Goal: Task Accomplishment & Management: Complete application form

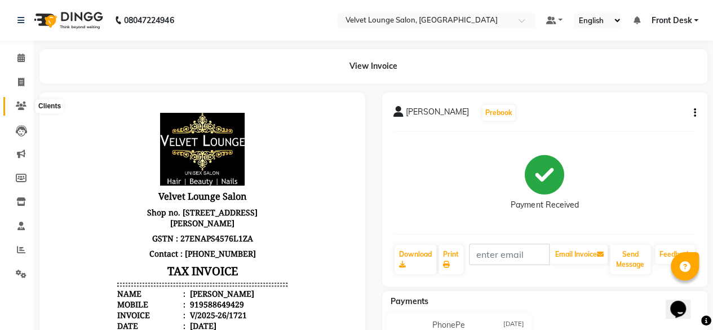
click at [21, 107] on icon at bounding box center [21, 105] width 11 height 8
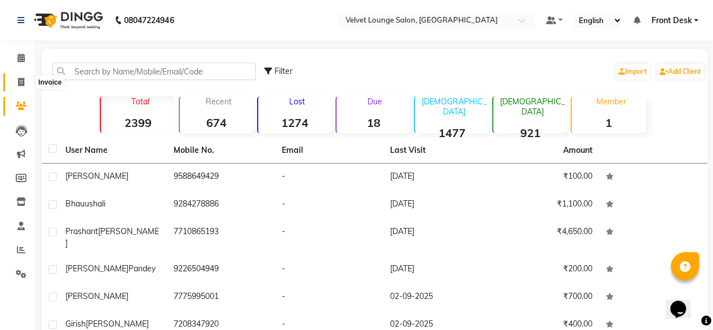
click at [11, 82] on span at bounding box center [21, 82] width 20 height 13
select select "5962"
select select "service"
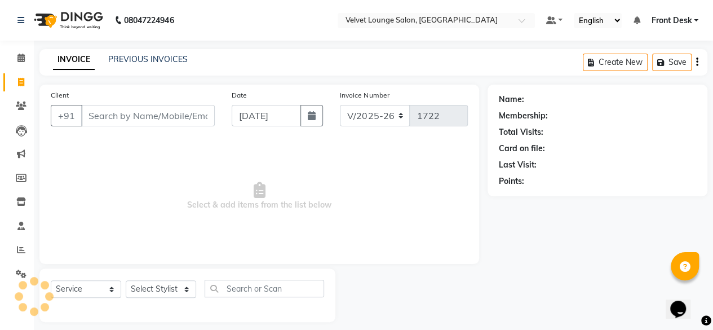
scroll to position [8, 0]
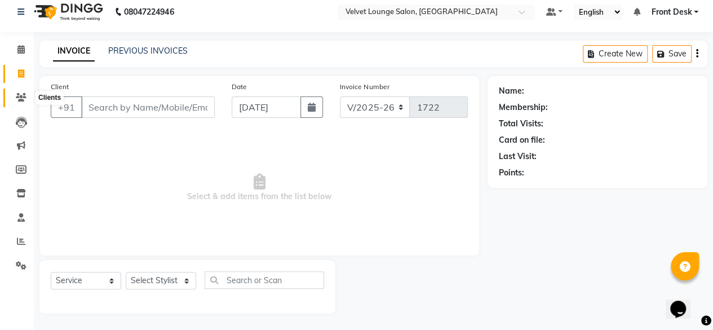
click at [23, 96] on icon at bounding box center [21, 97] width 11 height 8
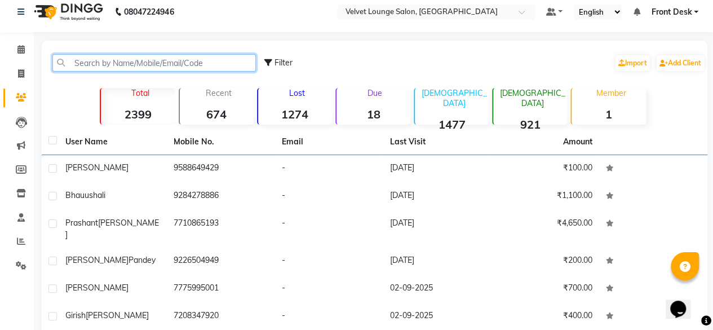
click at [126, 60] on input "text" at bounding box center [153, 62] width 203 height 17
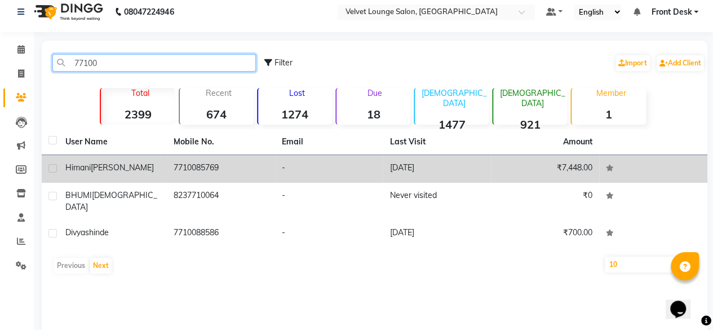
type input "77100"
click at [357, 168] on td "-" at bounding box center [329, 169] width 108 height 28
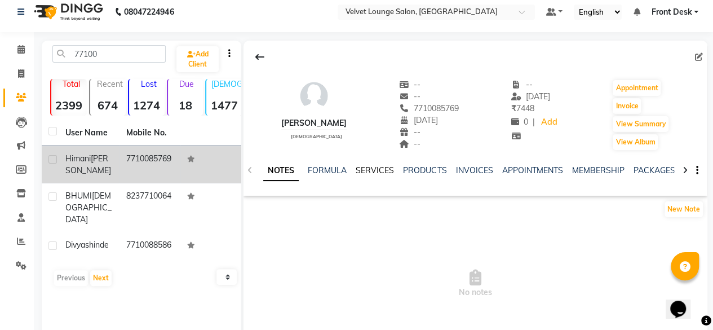
click at [366, 169] on link "SERVICES" at bounding box center [375, 170] width 38 height 10
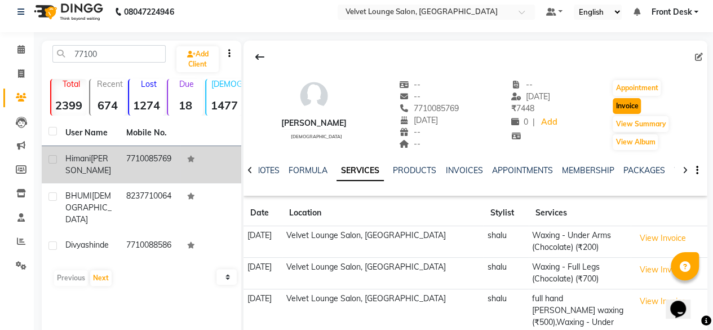
click at [629, 104] on button "Invoice" at bounding box center [627, 106] width 28 height 16
select select "5962"
select select "service"
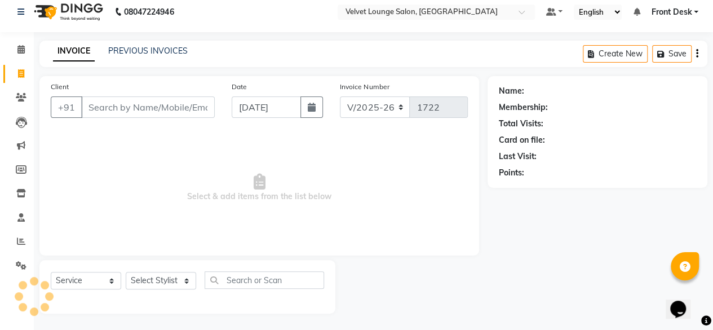
type input "7710085769"
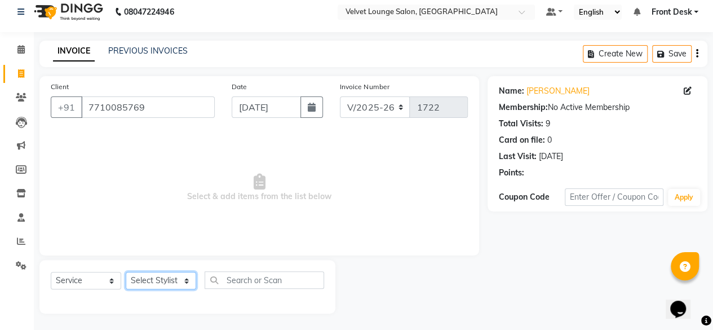
click at [144, 277] on select "Select Stylist [PERSON_NAME] [PERSON_NAME] [PERSON_NAME] Front Desk Jaya jyoti …" at bounding box center [161, 280] width 70 height 17
select select "50611"
click at [126, 272] on select "Select Stylist [PERSON_NAME] [PERSON_NAME] [PERSON_NAME] Front Desk Jaya jyoti …" at bounding box center [161, 280] width 70 height 17
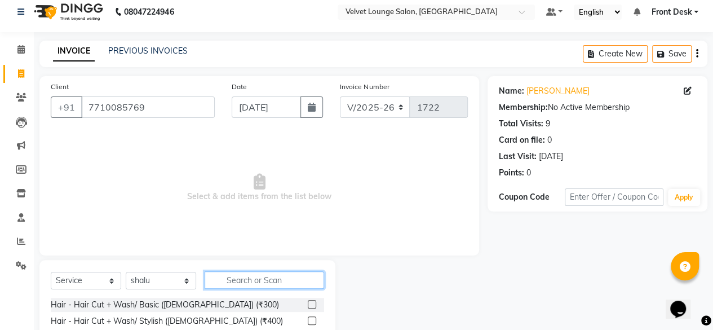
click at [296, 285] on input "text" at bounding box center [264, 279] width 119 height 17
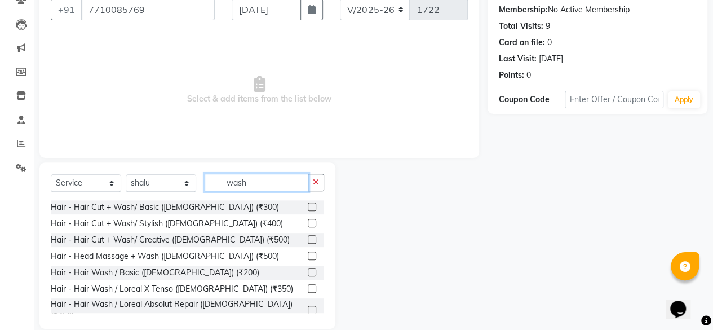
scroll to position [121, 0]
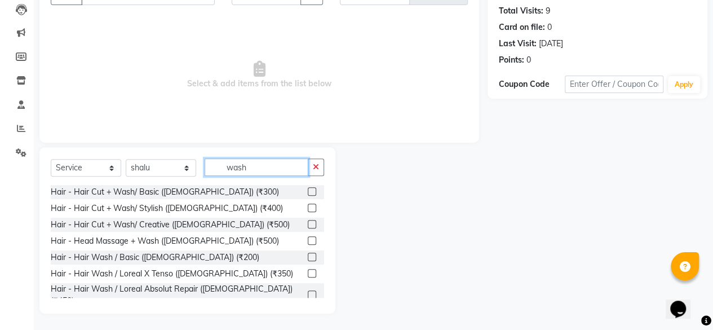
type input "wash"
click at [308, 255] on label at bounding box center [312, 256] width 8 height 8
click at [308, 255] on input "checkbox" at bounding box center [311, 257] width 7 height 7
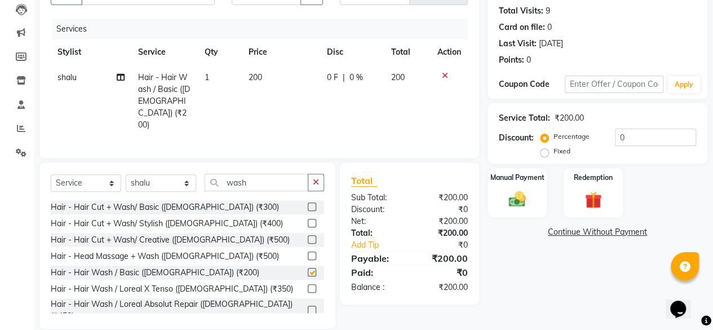
checkbox input "false"
click at [261, 174] on input "wash" at bounding box center [257, 182] width 104 height 17
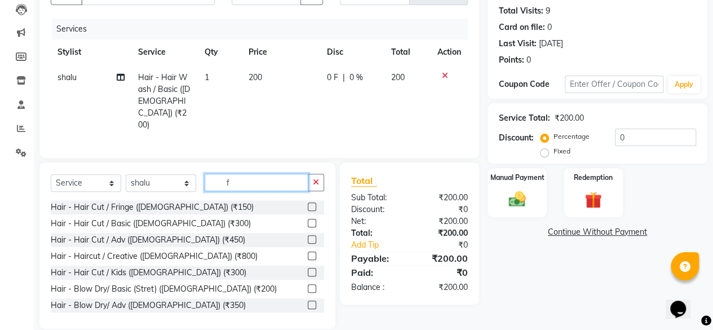
type input "f"
click at [308, 202] on label at bounding box center [312, 206] width 8 height 8
click at [308, 203] on input "checkbox" at bounding box center [311, 206] width 7 height 7
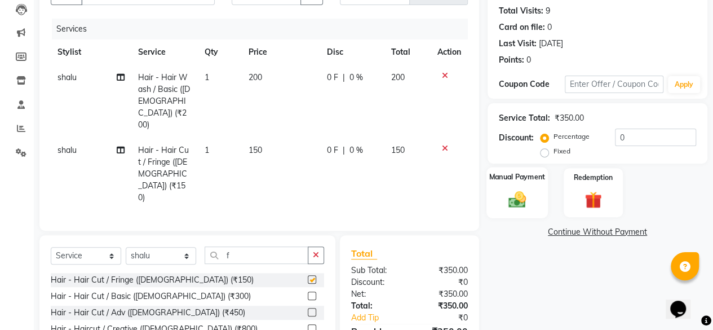
checkbox input "false"
click at [532, 185] on div "Manual Payment" at bounding box center [516, 192] width 61 height 51
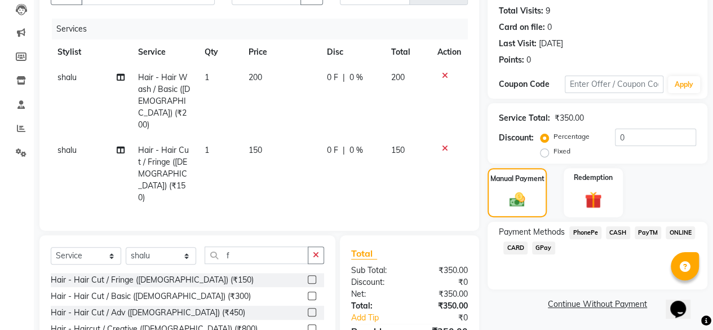
click at [620, 231] on span "CASH" at bounding box center [618, 232] width 24 height 13
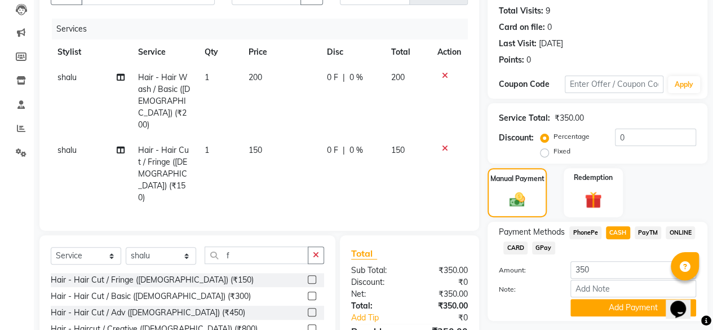
click at [588, 232] on span "PhonePe" at bounding box center [585, 232] width 32 height 13
click at [613, 300] on button "Add Payment" at bounding box center [633, 307] width 126 height 17
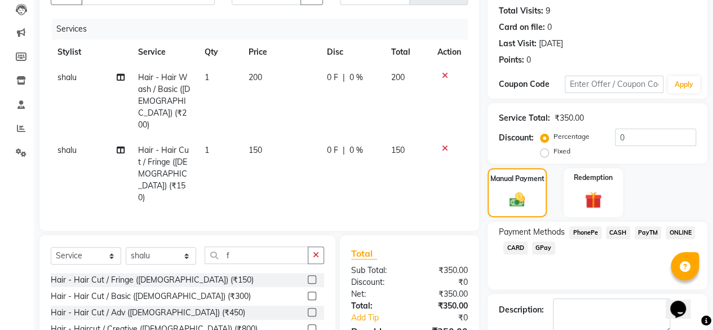
scroll to position [183, 0]
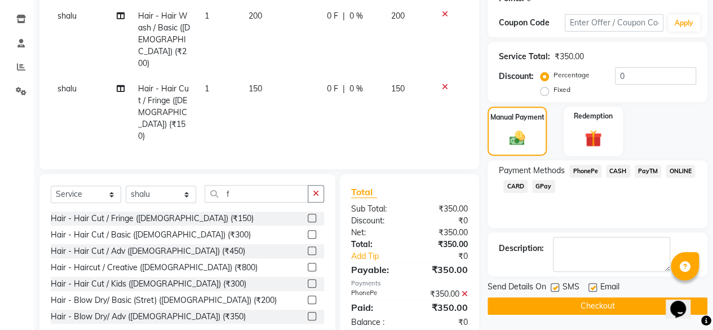
click at [580, 306] on button "Checkout" at bounding box center [597, 305] width 220 height 17
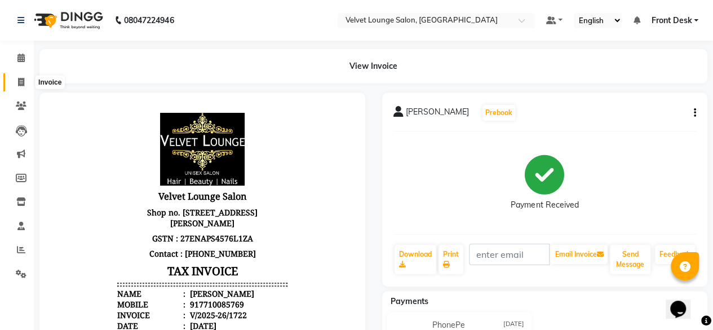
click at [21, 79] on icon at bounding box center [21, 82] width 6 height 8
select select "service"
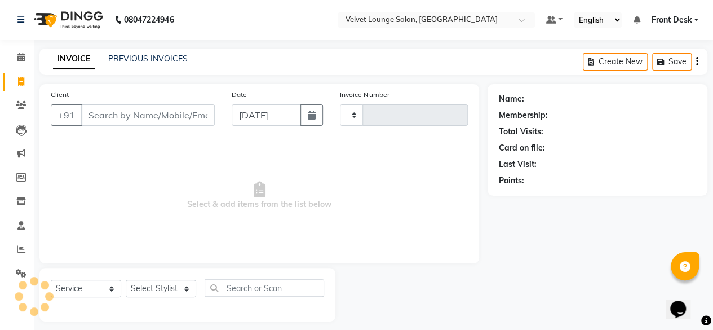
type input "1723"
select select "5962"
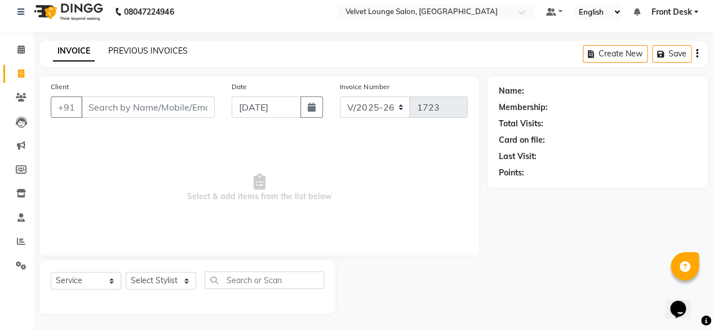
click at [114, 53] on link "PREVIOUS INVOICES" at bounding box center [147, 51] width 79 height 10
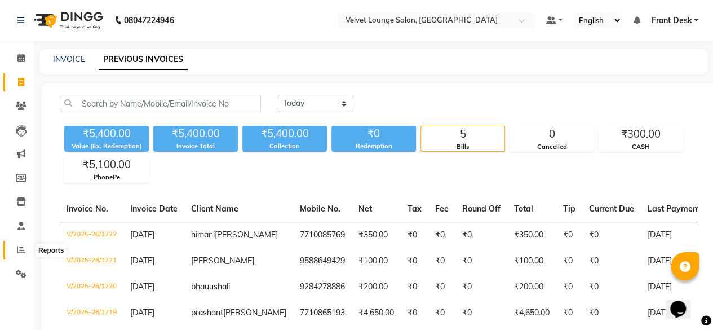
click at [15, 251] on span at bounding box center [21, 249] width 20 height 13
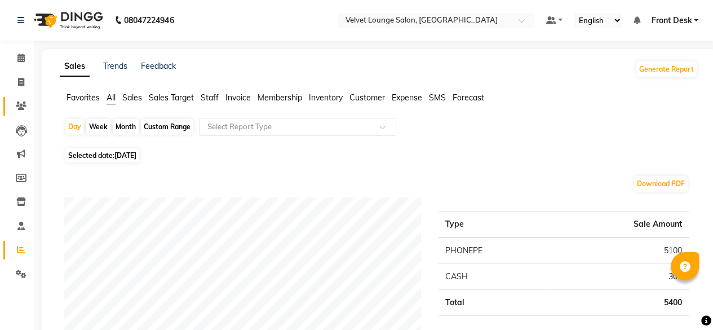
click at [16, 99] on link "Clients" at bounding box center [16, 106] width 27 height 19
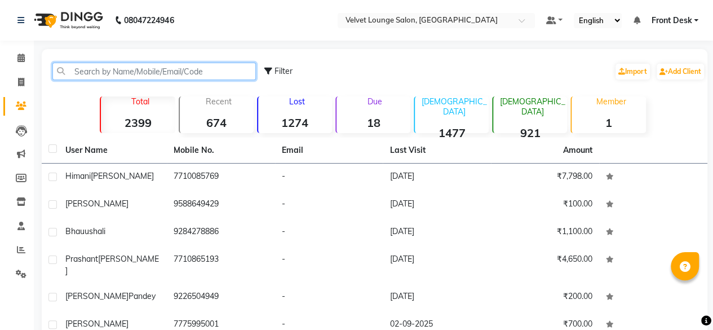
click at [96, 73] on input "text" at bounding box center [153, 71] width 203 height 17
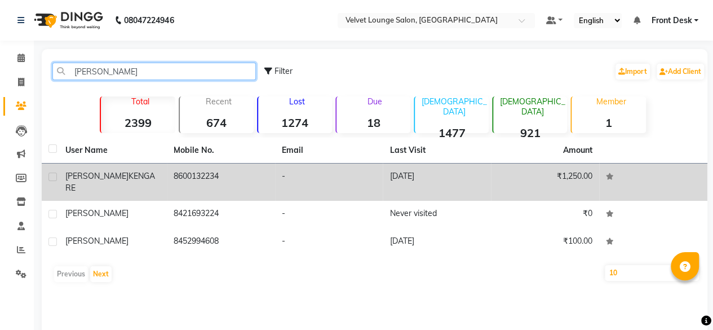
type input "[PERSON_NAME]"
click at [282, 176] on td "-" at bounding box center [329, 181] width 108 height 37
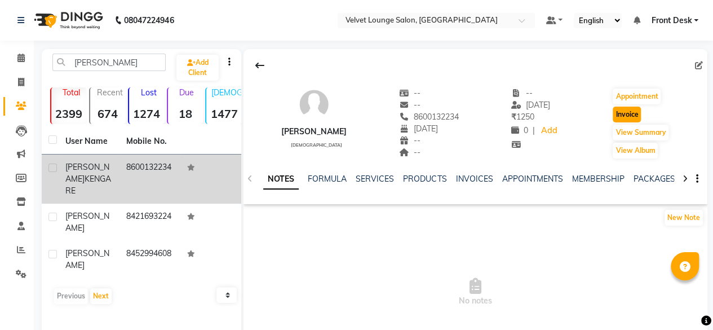
click at [623, 114] on button "Invoice" at bounding box center [627, 115] width 28 height 16
select select "5962"
select select "service"
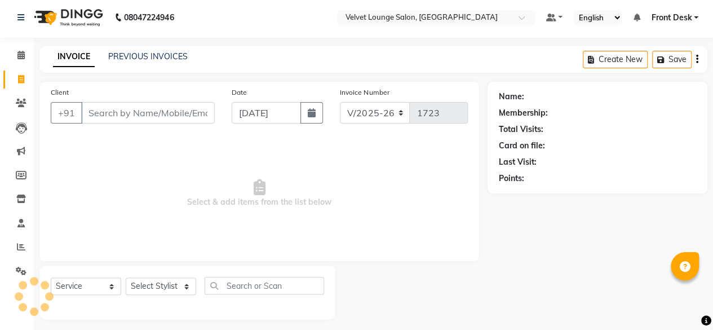
scroll to position [8, 0]
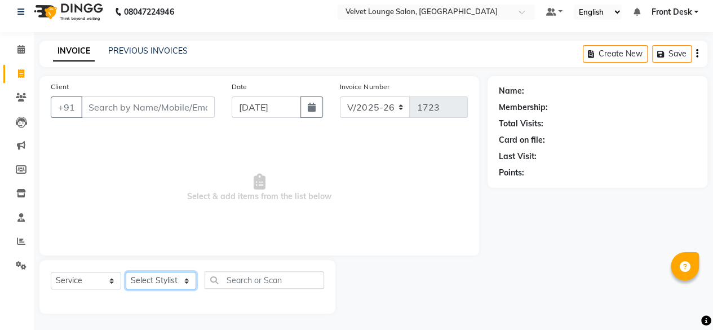
click at [150, 272] on select "Select Stylist" at bounding box center [161, 280] width 70 height 17
type input "8600132234"
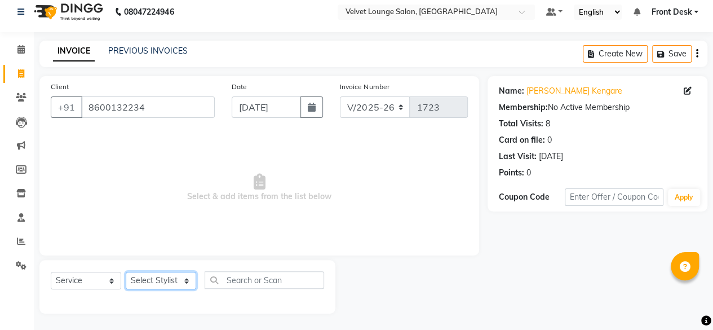
select select "42846"
click at [126, 272] on select "Select Stylist [PERSON_NAME] [PERSON_NAME] [PERSON_NAME] Front Desk Jaya jyoti …" at bounding box center [161, 280] width 70 height 17
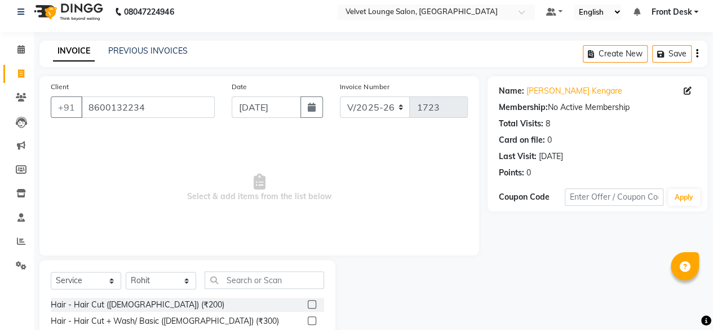
click at [308, 300] on label at bounding box center [312, 304] width 8 height 8
click at [308, 301] on input "checkbox" at bounding box center [311, 304] width 7 height 7
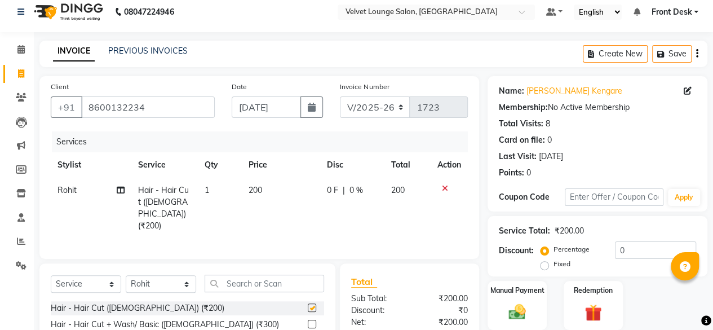
checkbox input "false"
click at [327, 189] on span "0 F" at bounding box center [332, 190] width 11 height 12
select select "42846"
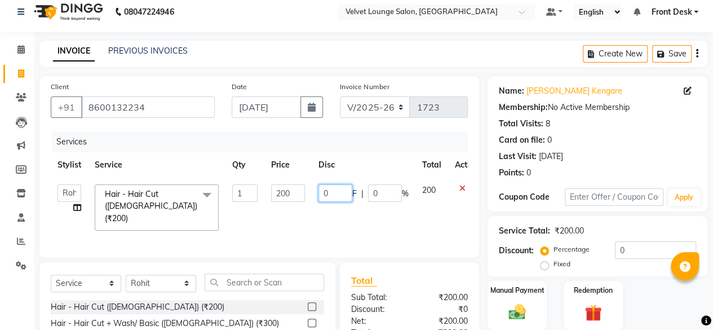
click at [323, 196] on input "0" at bounding box center [335, 192] width 34 height 17
type input "50"
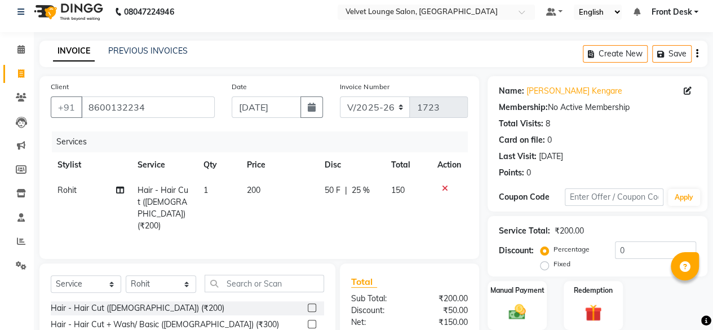
click at [409, 263] on div "Total Sub Total: ₹200.00 Discount: ₹50.00 Net: ₹150.00 Total: ₹150.00 Add Tip ₹…" at bounding box center [409, 334] width 139 height 142
click at [517, 295] on div "Manual Payment" at bounding box center [516, 305] width 61 height 51
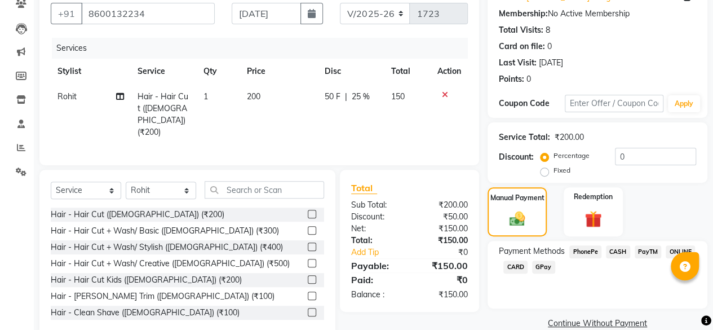
scroll to position [121, 0]
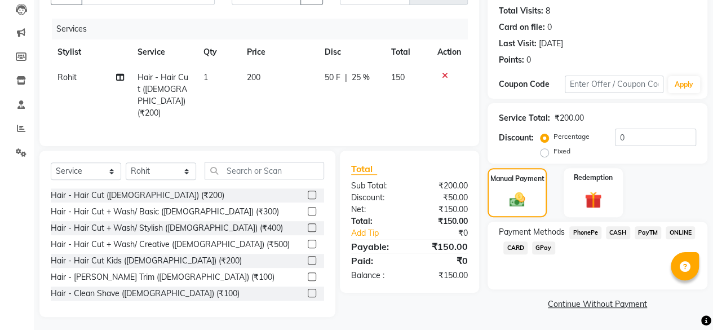
click at [590, 233] on span "PhonePe" at bounding box center [585, 232] width 32 height 13
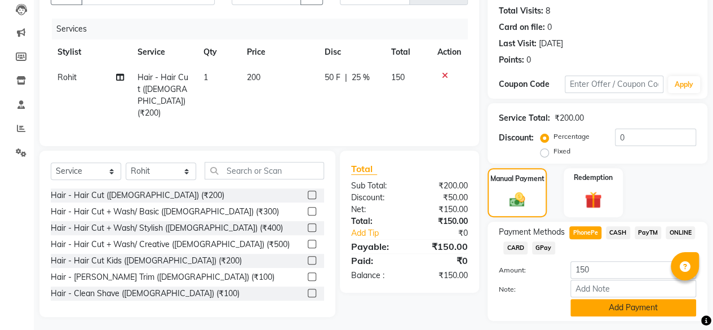
click at [633, 300] on button "Add Payment" at bounding box center [633, 307] width 126 height 17
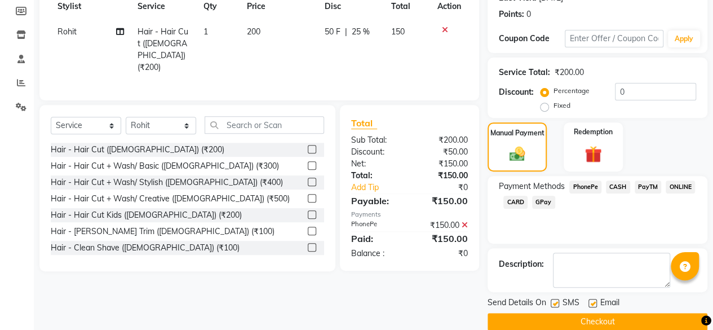
scroll to position [183, 0]
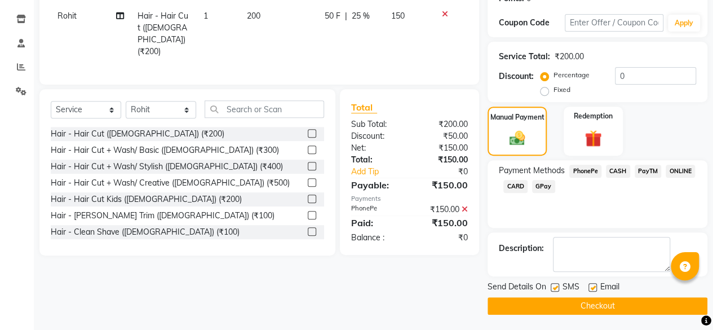
click at [611, 304] on button "Checkout" at bounding box center [597, 305] width 220 height 17
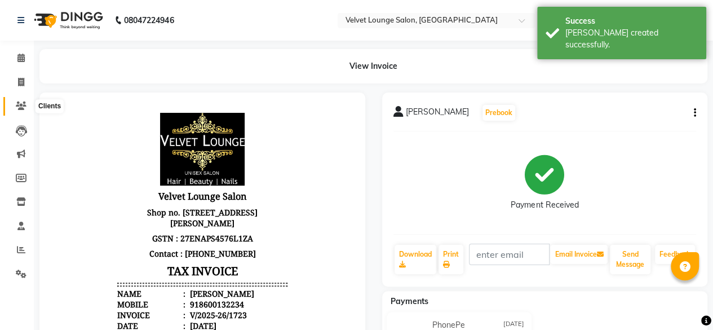
click at [25, 105] on icon at bounding box center [21, 105] width 11 height 8
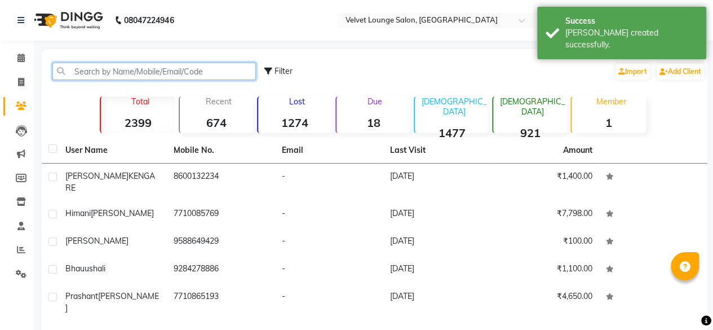
click at [104, 66] on input "text" at bounding box center [153, 71] width 203 height 17
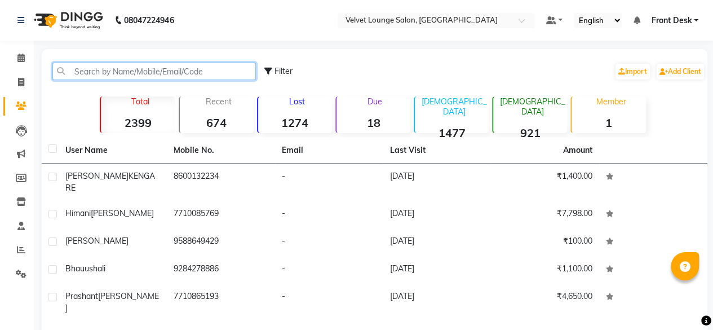
click at [157, 70] on input "text" at bounding box center [153, 71] width 203 height 17
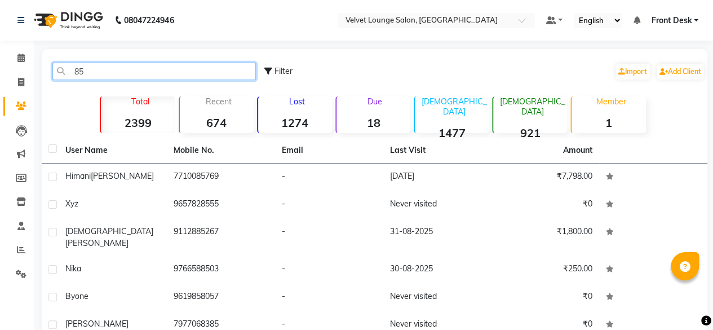
type input "850"
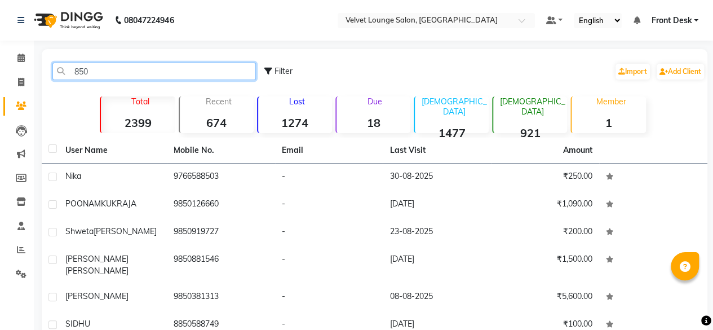
click at [157, 70] on input "850" at bounding box center [153, 71] width 203 height 17
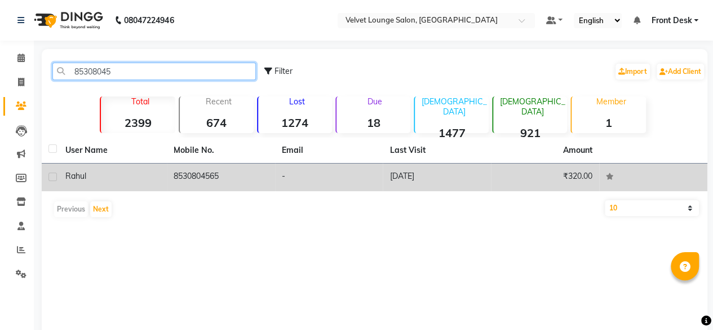
type input "85308045"
click at [303, 170] on td "-" at bounding box center [329, 177] width 108 height 28
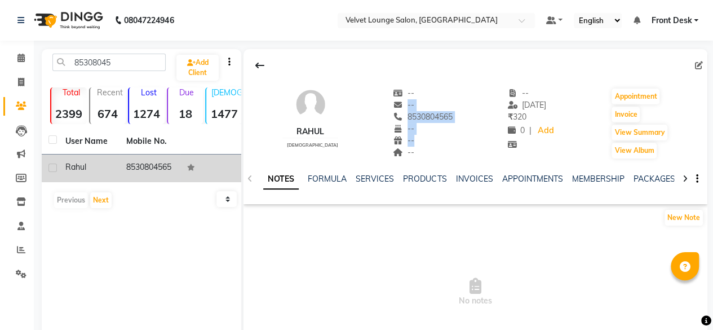
drag, startPoint x: 357, startPoint y: 147, endPoint x: 358, endPoint y: 104, distance: 42.3
click at [358, 104] on div "[PERSON_NAME][DEMOGRAPHIC_DATA] -- -- 8530804565 -- -- -- -- [DATE] ₹ 320 0 | A…" at bounding box center [475, 117] width 464 height 83
click at [626, 117] on button "Invoice" at bounding box center [625, 115] width 28 height 16
select select "service"
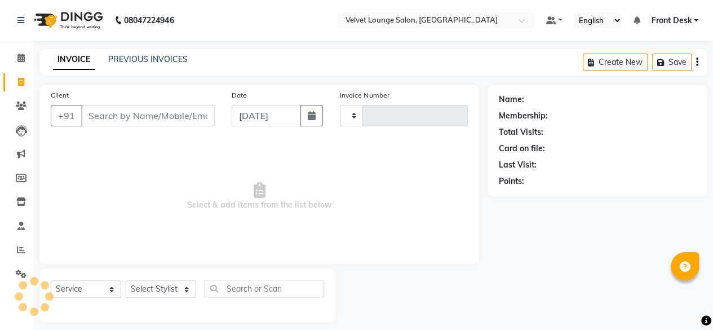
type input "1724"
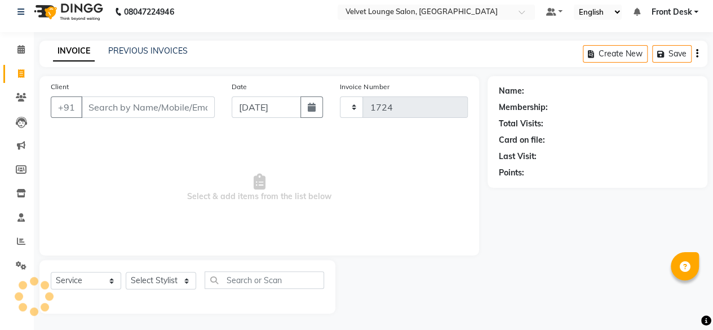
select select "5962"
type input "8530804565"
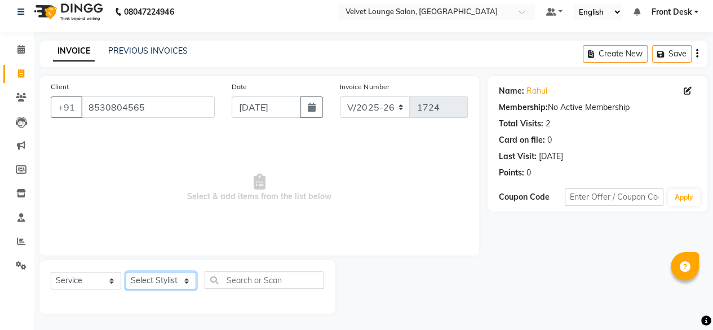
click at [145, 274] on select "Select Stylist [PERSON_NAME] [PERSON_NAME] [PERSON_NAME] Front Desk Jaya jyoti …" at bounding box center [161, 280] width 70 height 17
select select "42846"
click at [126, 272] on select "Select Stylist [PERSON_NAME] [PERSON_NAME] [PERSON_NAME] Front Desk Jaya jyoti …" at bounding box center [161, 280] width 70 height 17
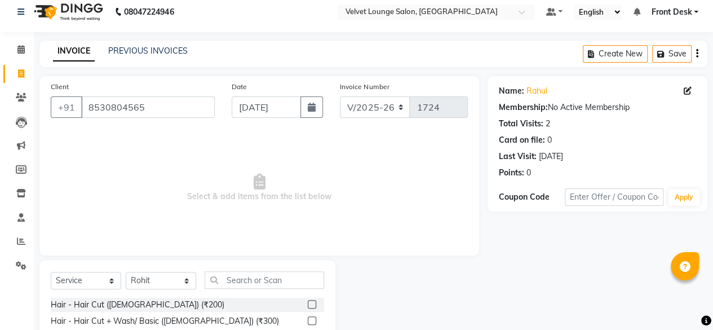
click at [308, 305] on label at bounding box center [312, 304] width 8 height 8
click at [308, 305] on input "checkbox" at bounding box center [311, 304] width 7 height 7
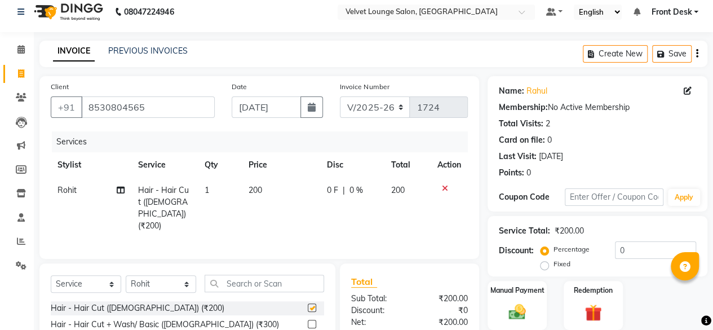
checkbox input "false"
click at [275, 283] on input "text" at bounding box center [264, 282] width 119 height 17
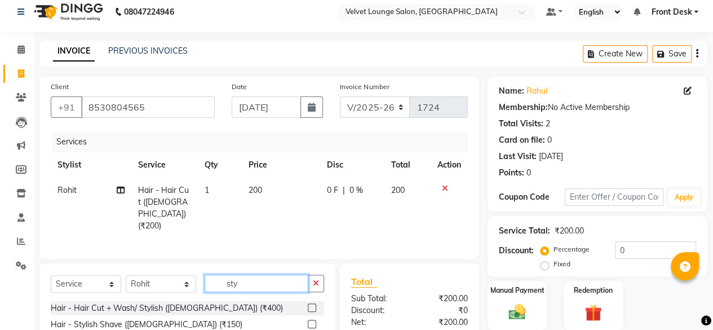
type input "sty"
click at [310, 320] on label at bounding box center [312, 324] width 8 height 8
click at [310, 321] on input "checkbox" at bounding box center [311, 324] width 7 height 7
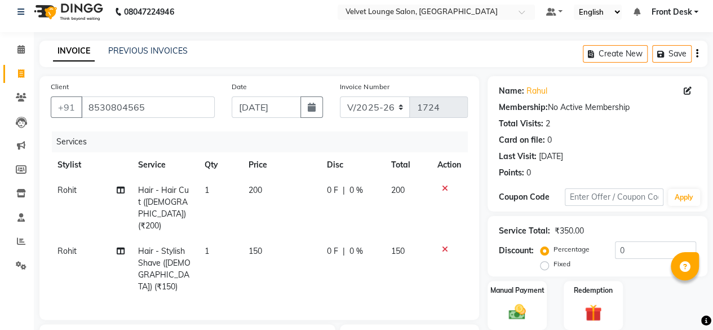
checkbox input "false"
click at [321, 238] on td "0 F | 0 %" at bounding box center [352, 268] width 64 height 61
select select "42846"
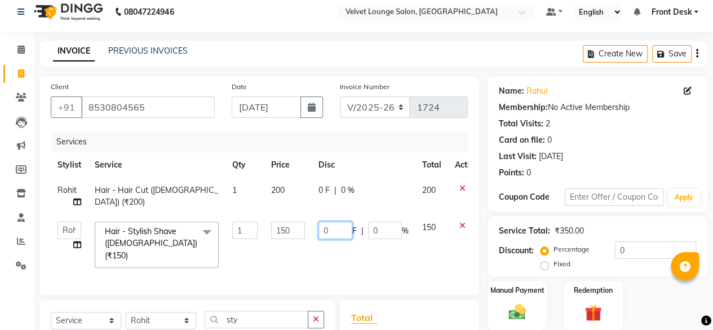
click at [320, 233] on input "0" at bounding box center [335, 229] width 34 height 17
type input "50"
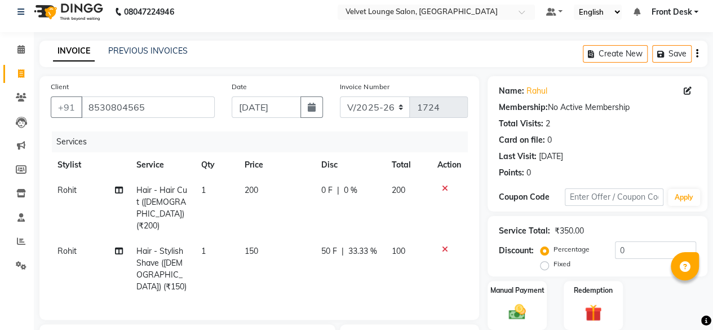
drag, startPoint x: 316, startPoint y: 179, endPoint x: 319, endPoint y: 191, distance: 12.3
click at [319, 191] on td "0 F | 0 %" at bounding box center [349, 208] width 70 height 61
select select "42846"
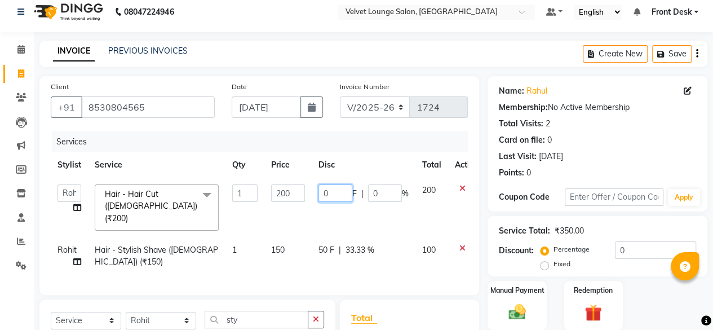
click at [319, 191] on input "0" at bounding box center [335, 192] width 34 height 17
type input "50"
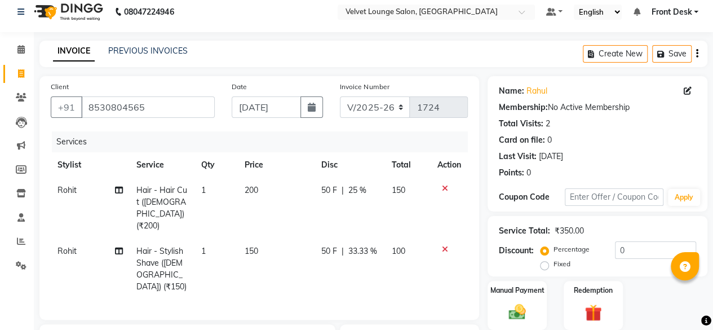
click at [621, 265] on div "Percentage Fixed 0" at bounding box center [619, 256] width 153 height 30
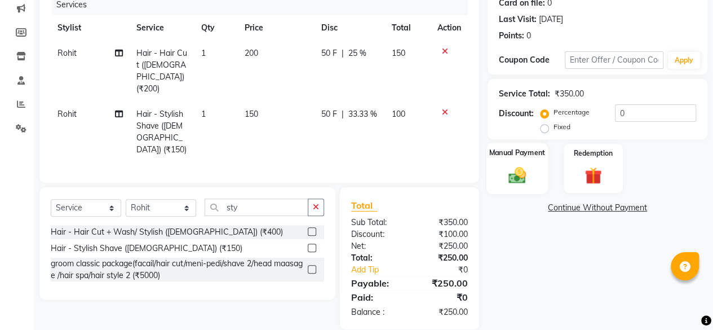
click at [511, 176] on img at bounding box center [517, 175] width 29 height 20
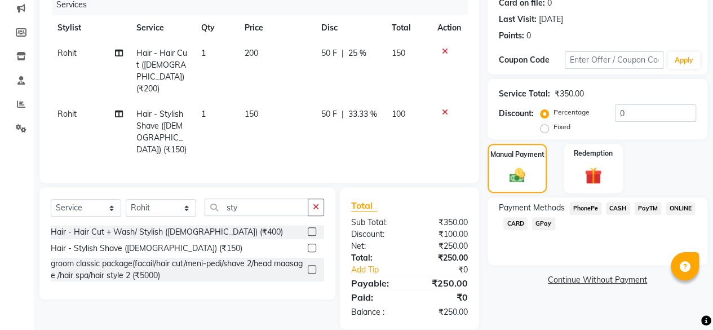
click at [593, 202] on span "PhonePe" at bounding box center [585, 208] width 32 height 13
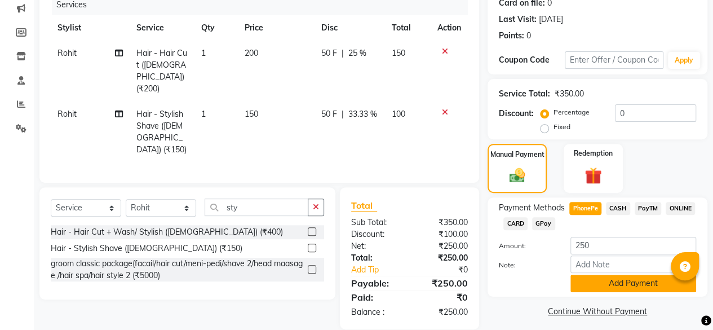
click at [602, 281] on button "Add Payment" at bounding box center [633, 282] width 126 height 17
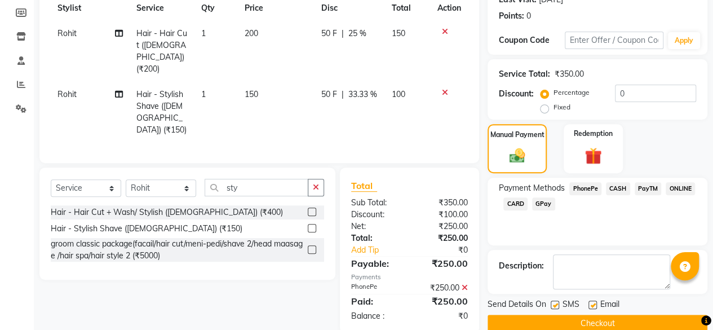
scroll to position [183, 0]
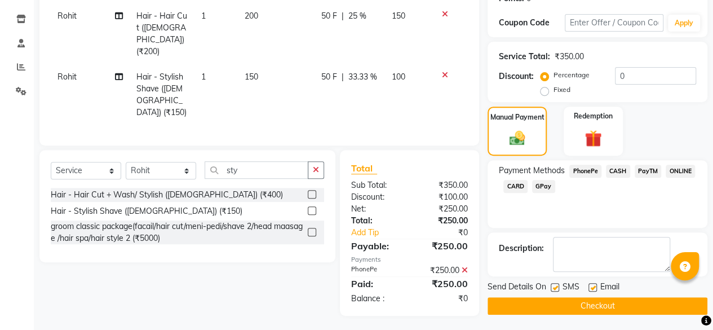
click at [581, 297] on button "Checkout" at bounding box center [597, 305] width 220 height 17
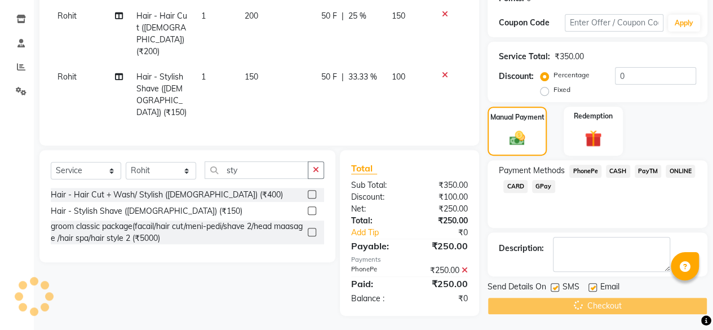
click at [581, 297] on div "Checkout" at bounding box center [597, 305] width 220 height 17
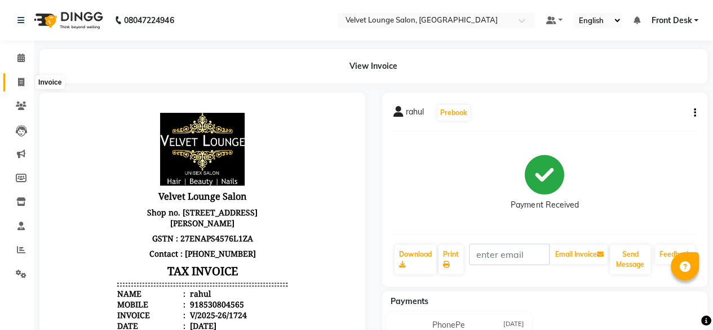
click at [19, 87] on span at bounding box center [21, 82] width 20 height 13
select select "5962"
select select "service"
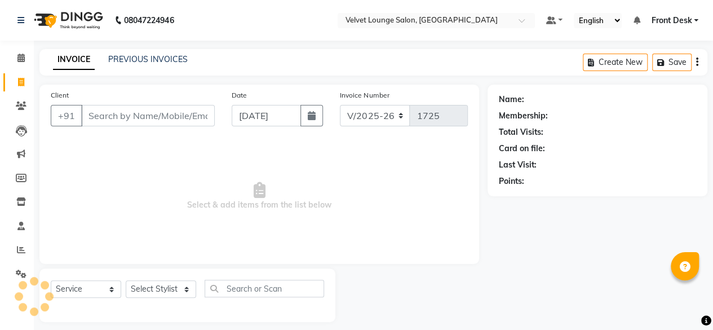
scroll to position [8, 0]
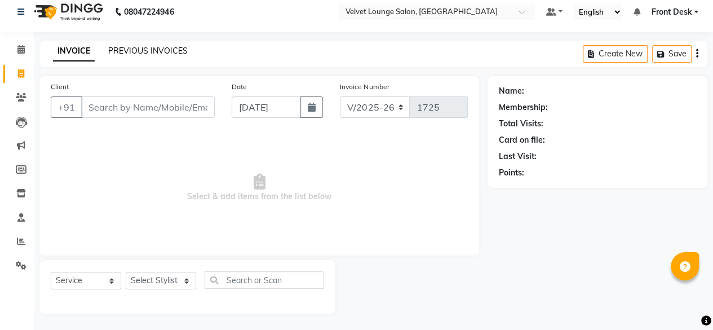
click at [141, 55] on link "PREVIOUS INVOICES" at bounding box center [147, 51] width 79 height 10
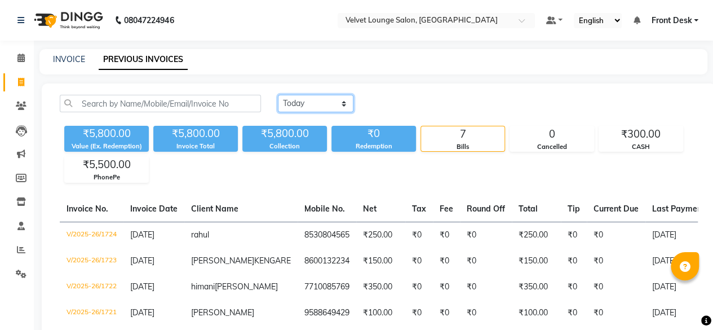
drag, startPoint x: 291, startPoint y: 95, endPoint x: 302, endPoint y: 127, distance: 33.5
click at [302, 127] on div "[DATE] [DATE] Custom Range ₹5,800.00 Value (Ex. Redemption) ₹5,800.00 Invoice T…" at bounding box center [378, 139] width 651 height 88
select select "[DATE]"
click at [278, 95] on select "[DATE] [DATE] Custom Range" at bounding box center [316, 103] width 76 height 17
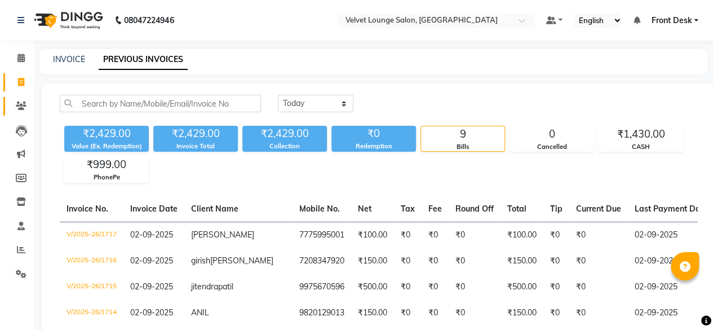
click at [28, 99] on link "Clients" at bounding box center [16, 106] width 27 height 19
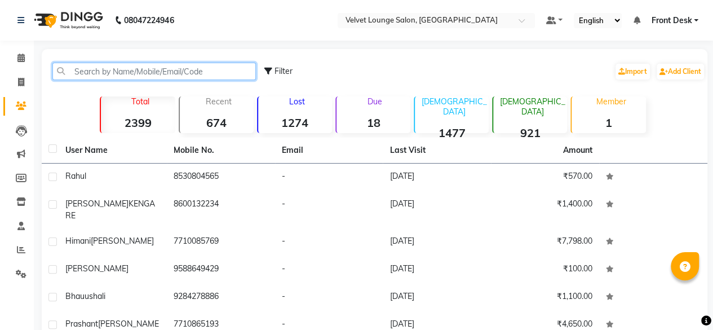
click at [96, 67] on input "text" at bounding box center [153, 71] width 203 height 17
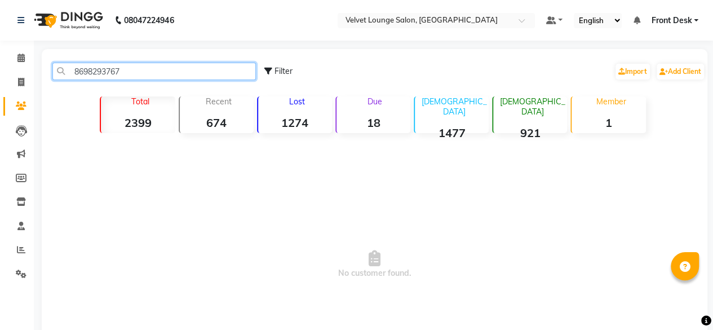
click at [159, 76] on input "8698293767" at bounding box center [153, 71] width 203 height 17
type input "8698293767"
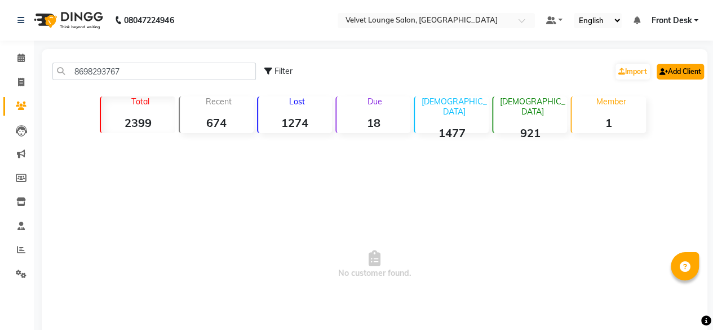
click at [671, 70] on link "Add Client" at bounding box center [680, 72] width 47 height 16
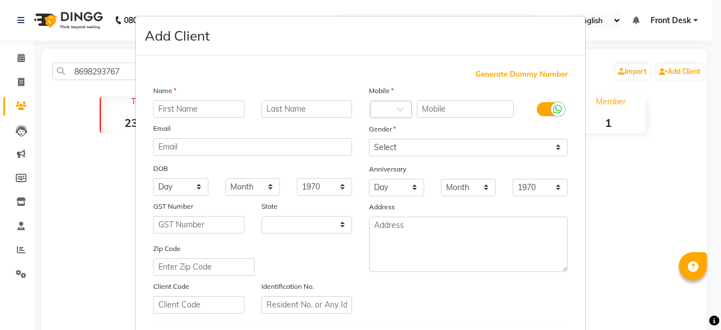
select select "22"
click at [494, 111] on input "text" at bounding box center [465, 108] width 97 height 17
paste input "8698293767"
type input "8698293767"
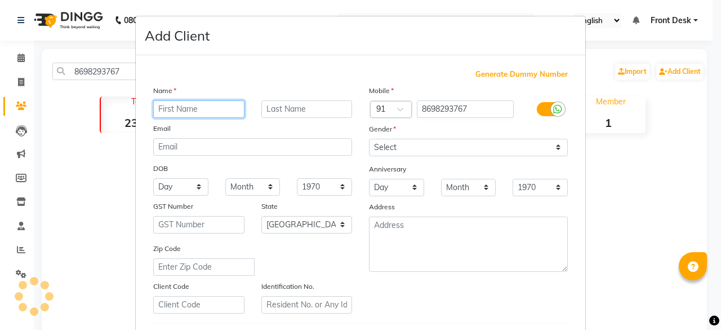
click at [228, 113] on input "text" at bounding box center [198, 108] width 91 height 17
type input "jay"
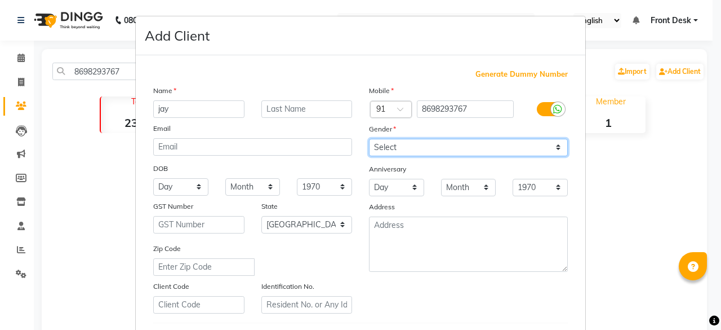
drag, startPoint x: 392, startPoint y: 144, endPoint x: 389, endPoint y: 174, distance: 30.1
click at [389, 174] on div "Mobile Country Code × 91 8698293767 Gender Select [DEMOGRAPHIC_DATA] [DEMOGRAPH…" at bounding box center [469, 199] width 216 height 229
select select "[DEMOGRAPHIC_DATA]"
click at [369, 139] on select "Select [DEMOGRAPHIC_DATA] [DEMOGRAPHIC_DATA] Other Prefer Not To Say" at bounding box center [468, 147] width 199 height 17
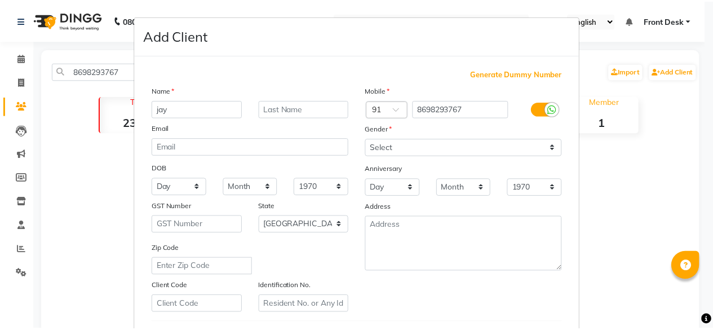
scroll to position [188, 0]
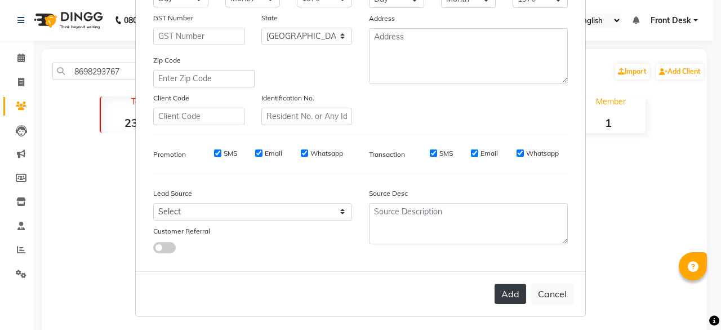
click at [504, 298] on button "Add" at bounding box center [511, 293] width 32 height 20
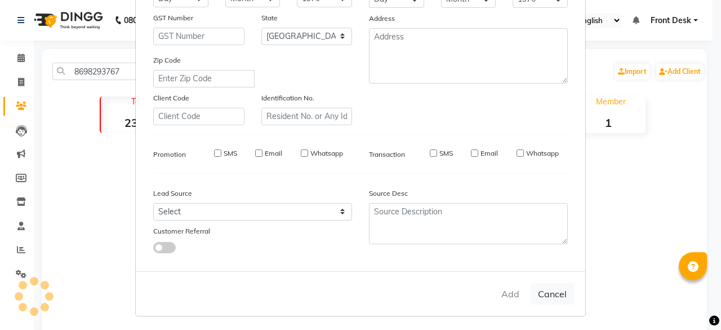
select select
select select "null"
select select
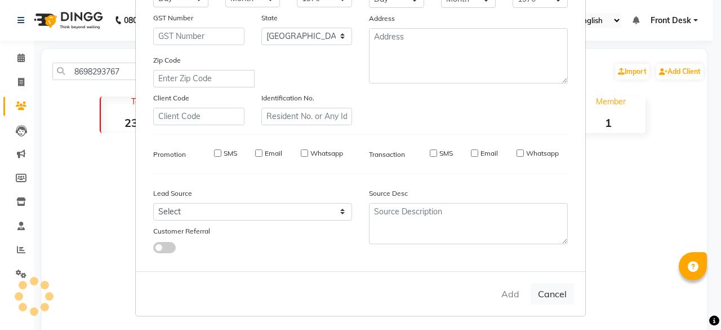
select select
checkbox input "false"
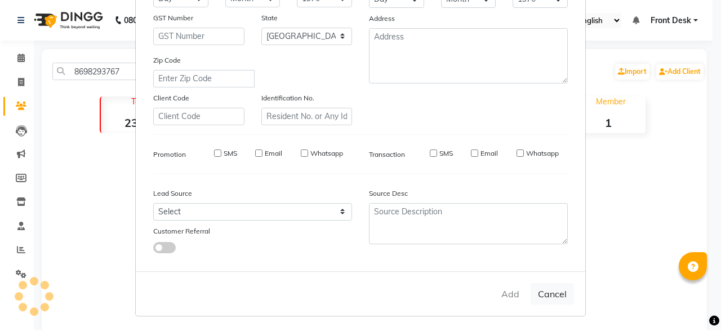
checkbox input "false"
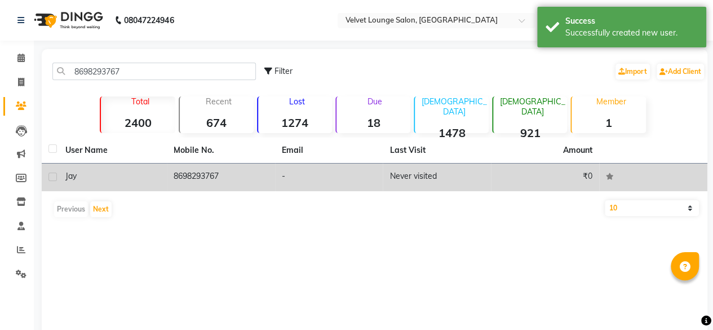
click at [424, 171] on td "Never visited" at bounding box center [437, 177] width 108 height 28
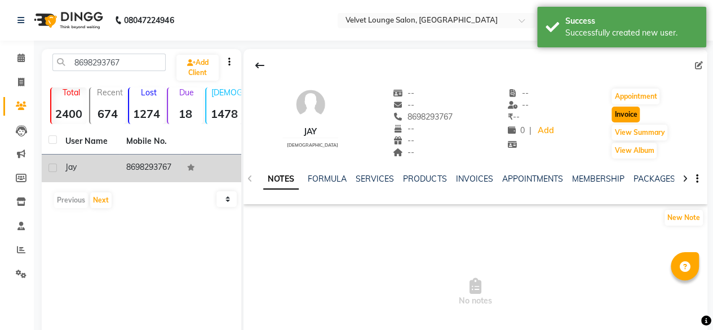
click at [637, 118] on button "Invoice" at bounding box center [625, 115] width 28 height 16
select select "service"
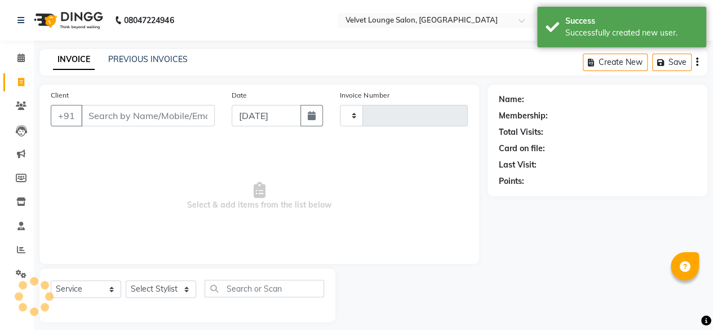
type input "1725"
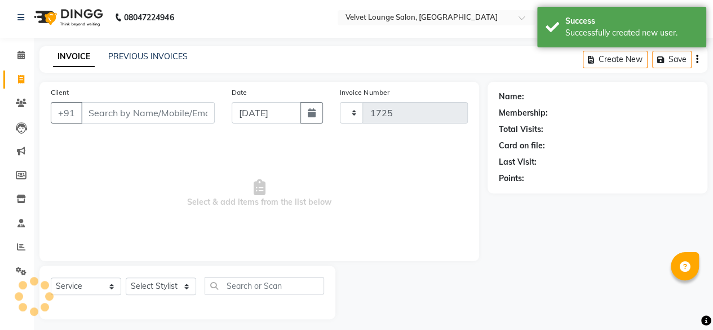
select select "5962"
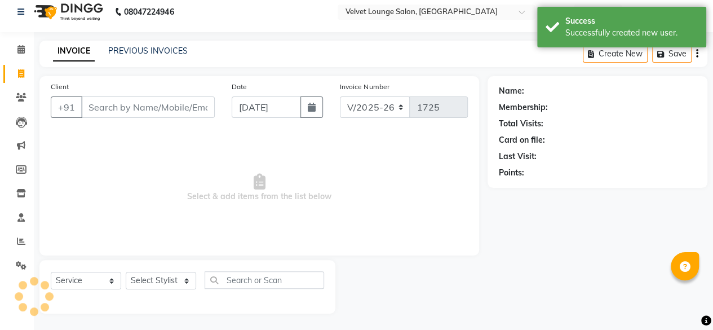
type input "8698293767"
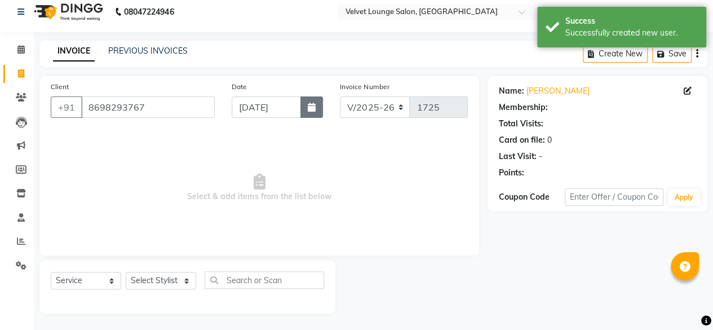
click at [320, 104] on button "button" at bounding box center [311, 106] width 23 height 21
select select "9"
select select "2025"
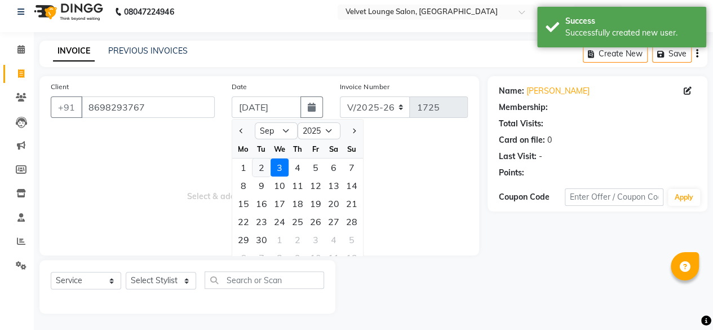
click at [261, 166] on div "2" at bounding box center [261, 167] width 18 height 18
type input "02-09-2025"
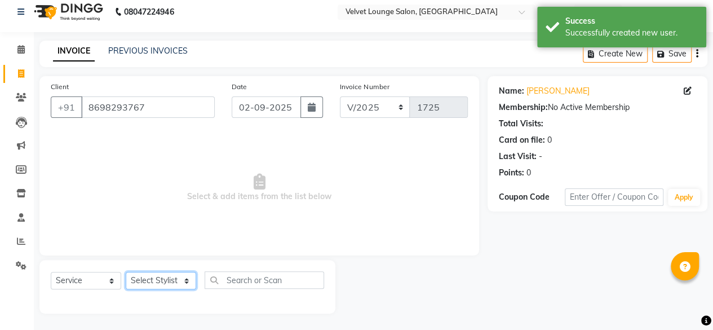
click at [174, 275] on select "Select Stylist [PERSON_NAME] [PERSON_NAME] [PERSON_NAME] Front Desk Jaya jyoti …" at bounding box center [161, 280] width 70 height 17
select select "42846"
click at [126, 272] on select "Select Stylist [PERSON_NAME] [PERSON_NAME] [PERSON_NAME] Front Desk Jaya jyoti …" at bounding box center [161, 280] width 70 height 17
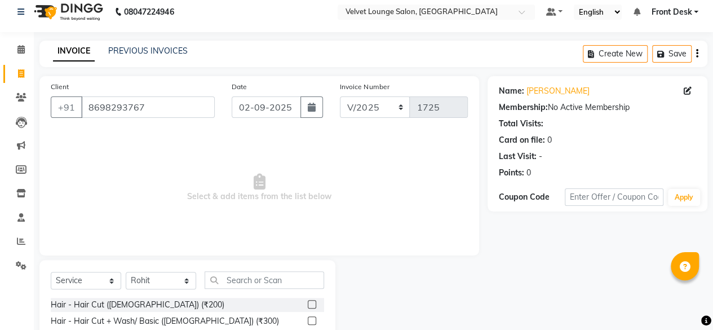
click at [308, 303] on label at bounding box center [312, 304] width 8 height 8
click at [308, 303] on input "checkbox" at bounding box center [311, 304] width 7 height 7
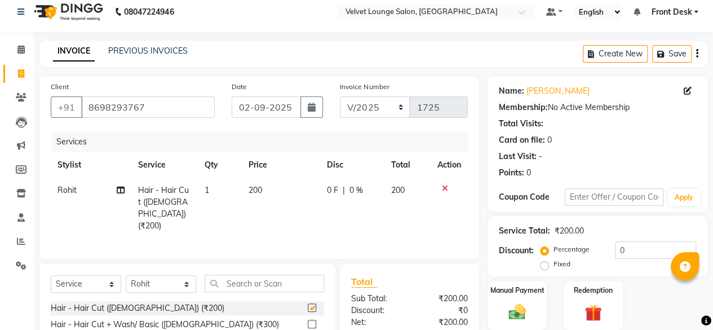
checkbox input "false"
click at [327, 180] on td "0 F | 0 %" at bounding box center [352, 208] width 64 height 61
select select "42846"
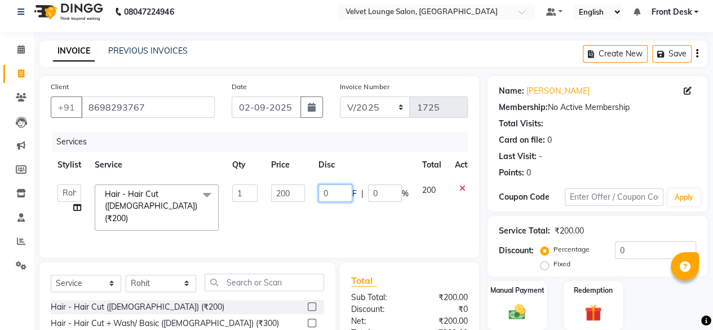
click at [321, 190] on input "0" at bounding box center [335, 192] width 34 height 17
type input "50"
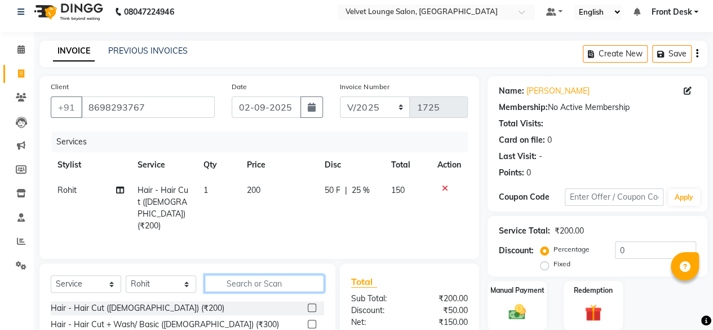
click at [234, 274] on input "text" at bounding box center [264, 282] width 119 height 17
type input "sty"
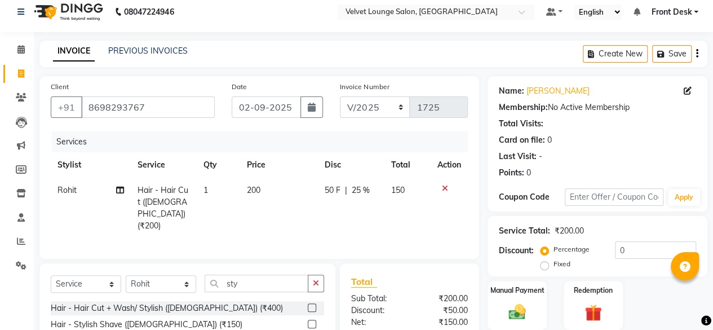
click at [311, 320] on label at bounding box center [312, 324] width 8 height 8
click at [311, 321] on input "checkbox" at bounding box center [311, 324] width 7 height 7
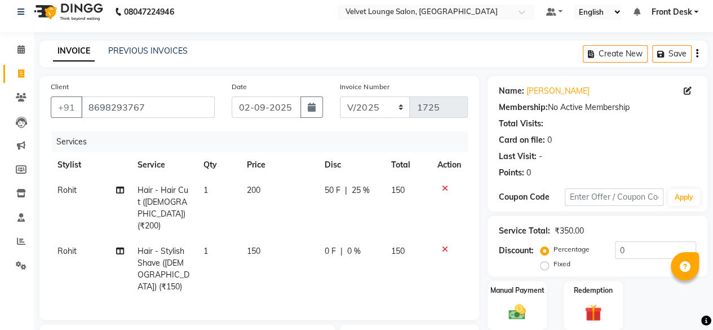
checkbox input "false"
click at [326, 245] on td "0 F | 0 %" at bounding box center [351, 268] width 67 height 61
select select "42846"
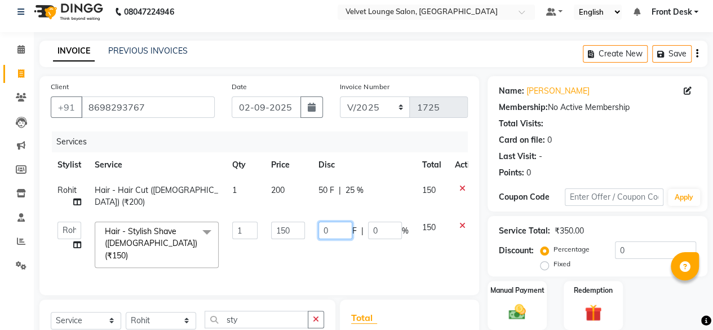
click at [321, 235] on input "0" at bounding box center [335, 229] width 34 height 17
type input "50"
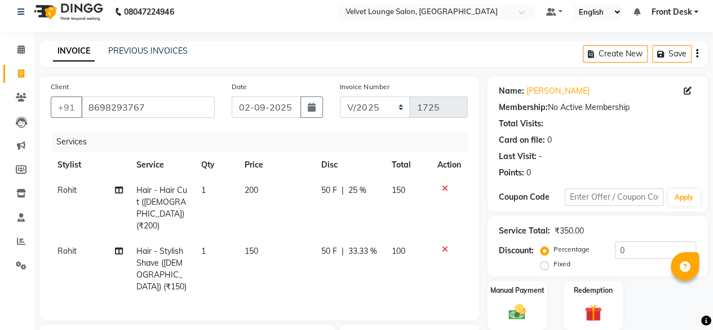
click at [461, 302] on div "Client [PHONE_NUMBER] Date [DATE] Invoice Number V/2025 V/[PHONE_NUMBER] Servic…" at bounding box center [259, 271] width 456 height 390
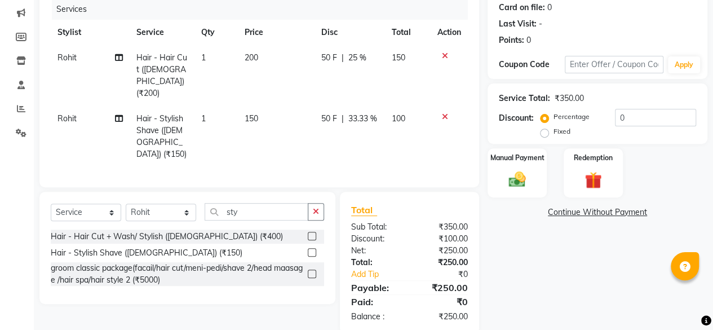
scroll to position [145, 0]
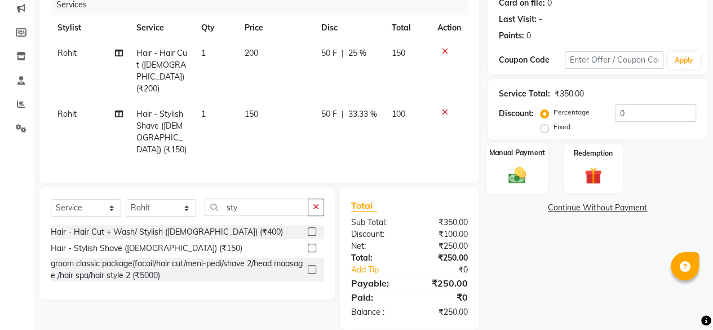
click at [522, 175] on img at bounding box center [517, 175] width 29 height 20
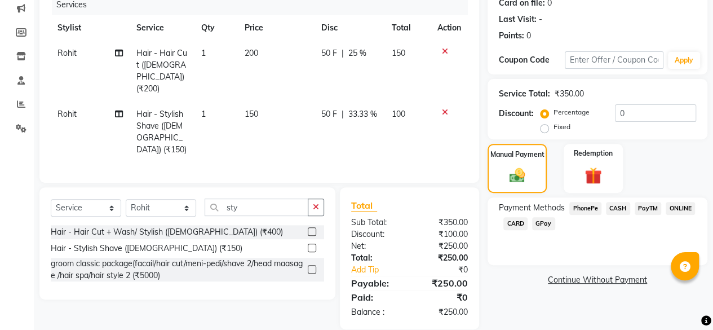
click at [588, 205] on span "PhonePe" at bounding box center [585, 208] width 32 height 13
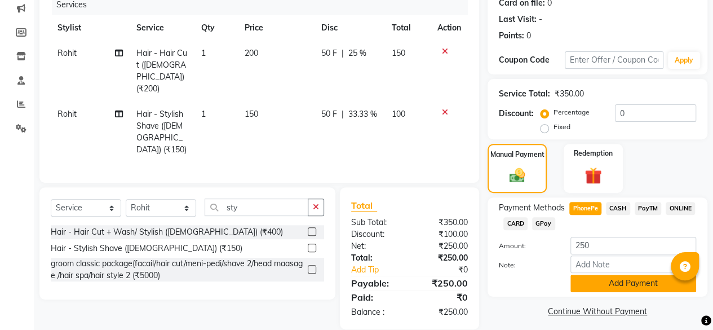
click at [600, 283] on button "Add Payment" at bounding box center [633, 282] width 126 height 17
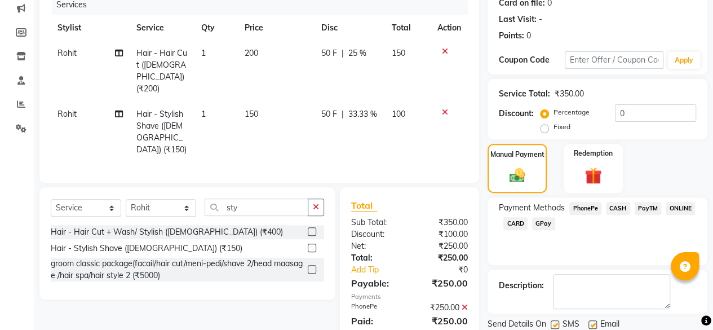
scroll to position [183, 0]
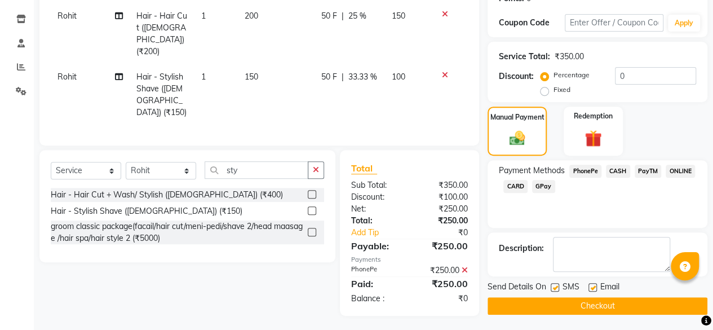
click at [632, 304] on button "Checkout" at bounding box center [597, 305] width 220 height 17
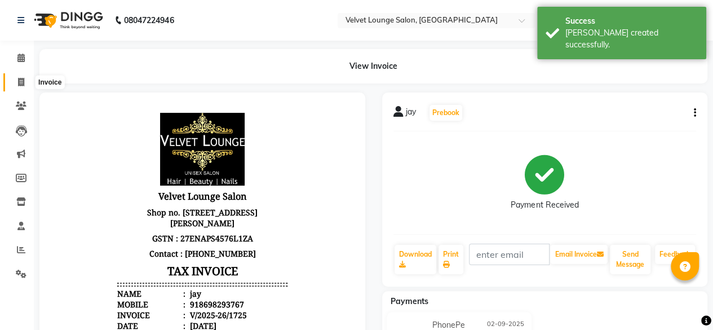
click at [20, 78] on icon at bounding box center [21, 82] width 6 height 8
select select "5962"
select select "service"
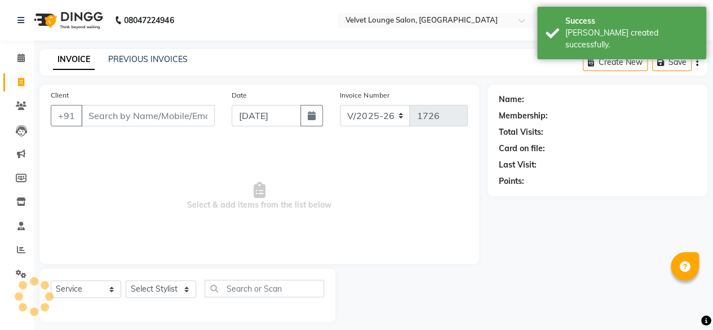
scroll to position [8, 0]
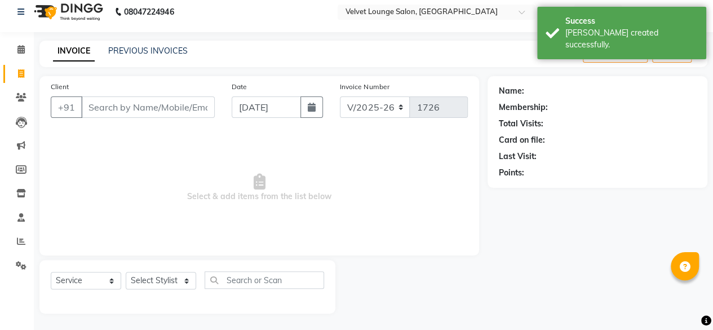
click at [141, 45] on div "PREVIOUS INVOICES" at bounding box center [147, 51] width 79 height 12
click at [141, 51] on link "PREVIOUS INVOICES" at bounding box center [147, 51] width 79 height 10
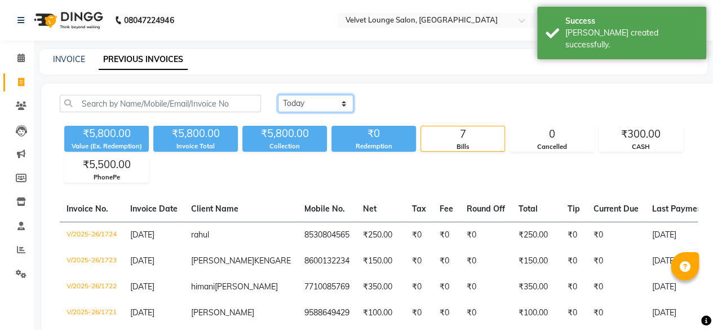
click at [313, 101] on select "[DATE] [DATE] Custom Range" at bounding box center [316, 103] width 76 height 17
select select "[DATE]"
click at [278, 95] on select "[DATE] [DATE] Custom Range" at bounding box center [316, 103] width 76 height 17
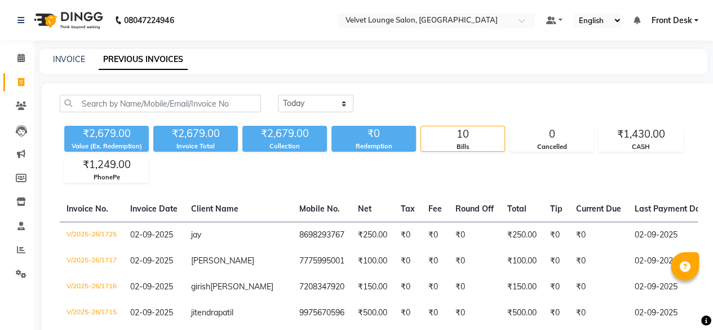
click at [668, 23] on span "Front Desk" at bounding box center [671, 21] width 41 height 12
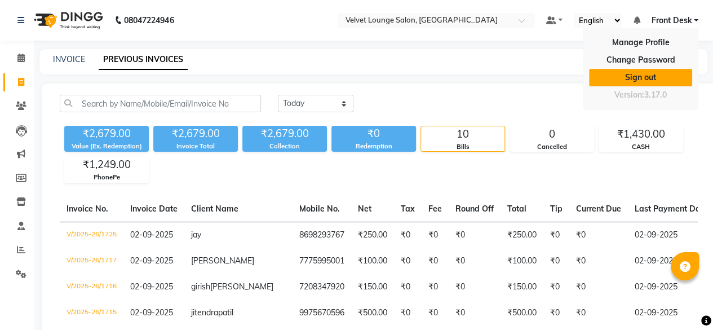
click at [639, 69] on link "Sign out" at bounding box center [640, 77] width 103 height 17
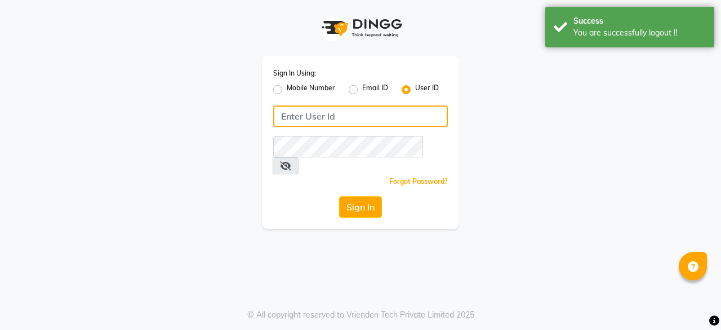
type input "7400009327"
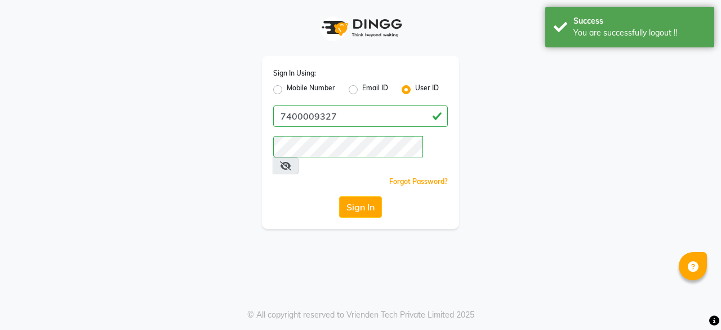
click at [287, 90] on label "Mobile Number" at bounding box center [311, 90] width 48 height 14
click at [287, 90] on input "Mobile Number" at bounding box center [290, 86] width 7 height 7
radio input "true"
radio input "false"
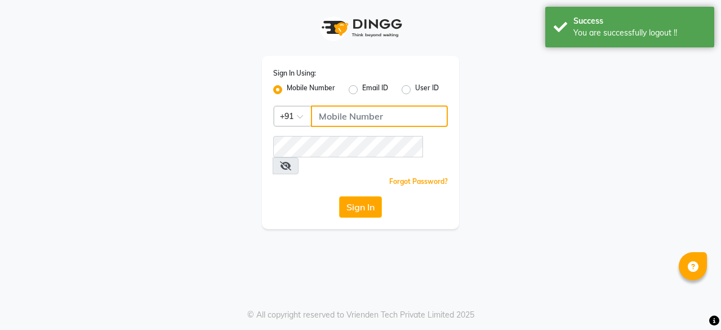
click at [334, 125] on input "Username" at bounding box center [379, 115] width 137 height 21
type input "7777092199"
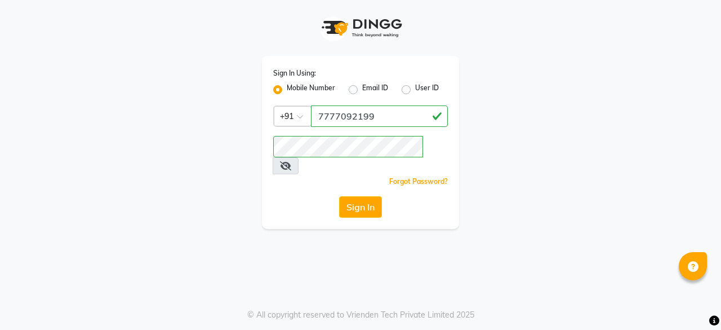
click at [291, 161] on icon at bounding box center [285, 165] width 11 height 9
click at [370, 196] on button "Sign In" at bounding box center [360, 206] width 43 height 21
